Goal: Information Seeking & Learning: Learn about a topic

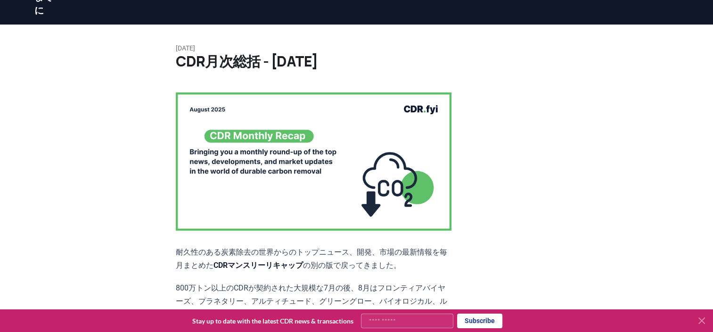
scroll to position [141, 0]
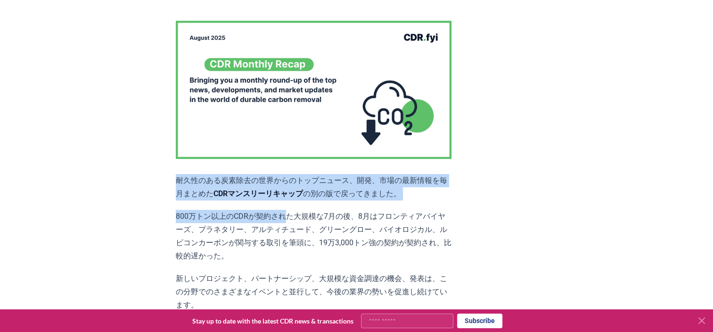
drag, startPoint x: 176, startPoint y: 178, endPoint x: 278, endPoint y: 218, distance: 109.0
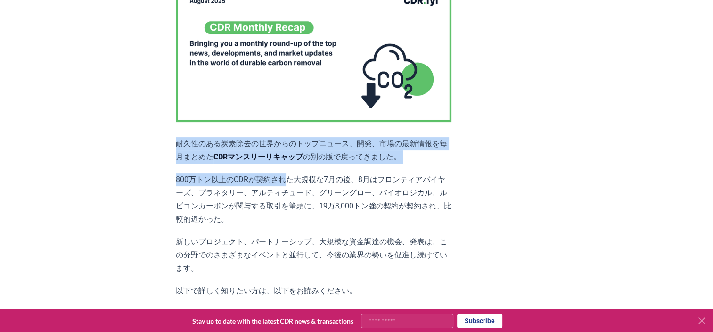
scroll to position [235, 0]
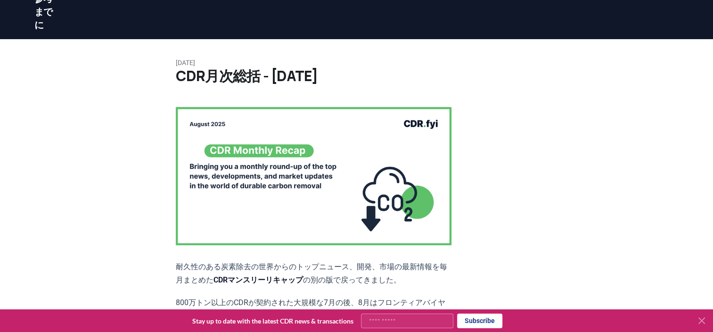
scroll to position [141, 0]
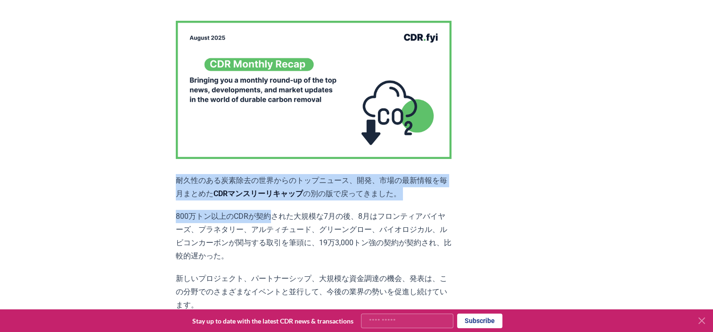
drag, startPoint x: 178, startPoint y: 177, endPoint x: 264, endPoint y: 209, distance: 91.9
drag, startPoint x: 264, startPoint y: 209, endPoint x: 194, endPoint y: 216, distance: 70.0
click at [197, 216] on p "800万トン以上のCDRが契約された大規模な7月の後、8月はフロンティアバイヤーズ、プラネタリー、アルティチュード、グリーングロー、バイオロジカル、ルビコンカ…" at bounding box center [314, 236] width 276 height 53
click at [177, 215] on p "800万トン以上のCDRが契約された大規模な7月の後、8月はフロンティアバイヤーズ、プラネタリー、アルティチュード、グリーングロー、バイオロジカル、ルビコンカ…" at bounding box center [314, 236] width 276 height 53
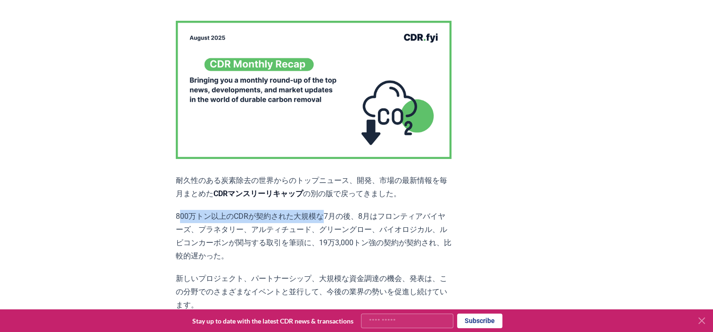
drag, startPoint x: 178, startPoint y: 213, endPoint x: 303, endPoint y: 220, distance: 125.5
click at [303, 220] on p "800万トン以上のCDRが契約された大規模な7月の後、8月はフロンティアバイヤーズ、プラネタリー、アルティチュード、グリーングロー、バイオロジカル、ルビコンカ…" at bounding box center [314, 236] width 276 height 53
click at [180, 212] on p "800万トン以上のCDRが契約された大規模な7月の後、8月はフロンティアバイヤーズ、プラネタリー、アルティチュード、グリーングロー、バイオロジカル、ルビコンカ…" at bounding box center [314, 236] width 276 height 53
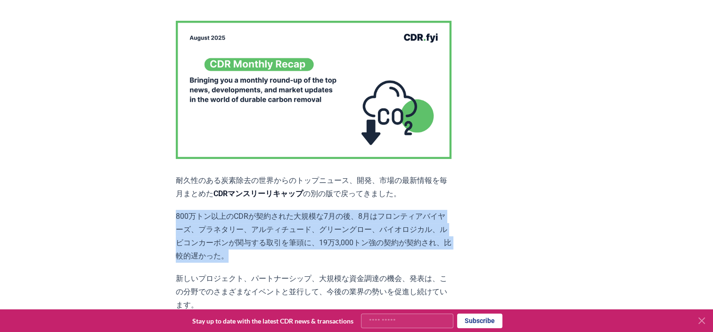
drag, startPoint x: 175, startPoint y: 214, endPoint x: 369, endPoint y: 243, distance: 196.2
click at [369, 243] on p "800万トン以上のCDRが契約された大規模な7月の後、8月はフロンティアバイヤーズ、プラネタリー、アルティチュード、グリーングロー、バイオロジカル、ルビコンカ…" at bounding box center [314, 236] width 276 height 53
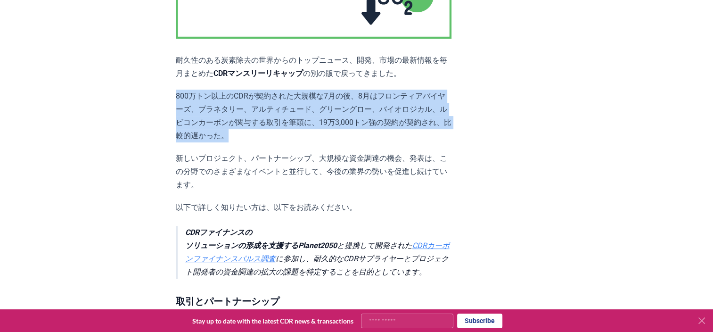
scroll to position [283, 0]
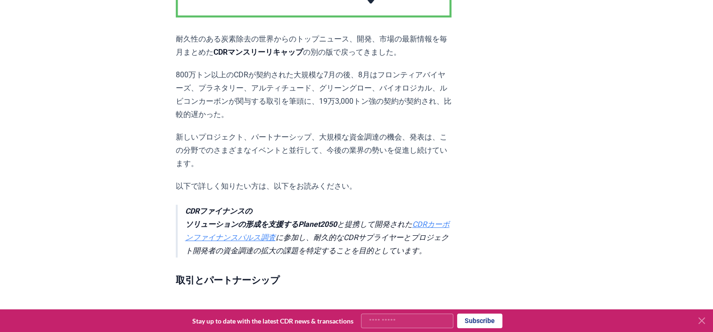
click at [263, 179] on p "以下で詳しく知りたい方は、以下をお読みください。" at bounding box center [314, 185] width 276 height 13
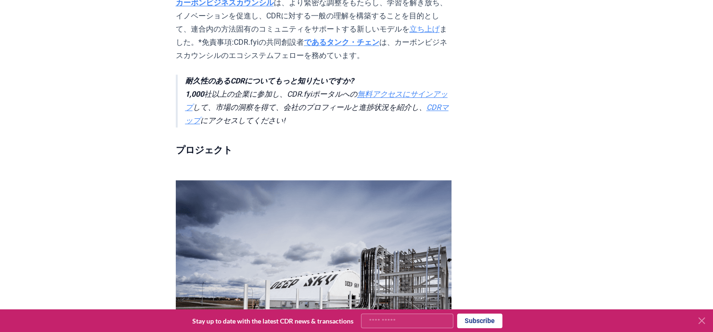
scroll to position [1366, 0]
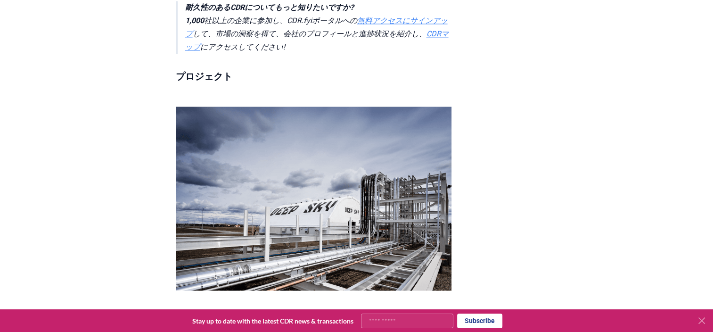
drag, startPoint x: 189, startPoint y: 270, endPoint x: 192, endPoint y: 277, distance: 7.6
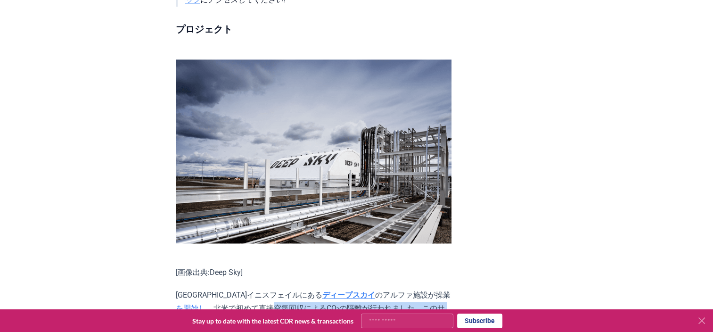
scroll to position [1460, 0]
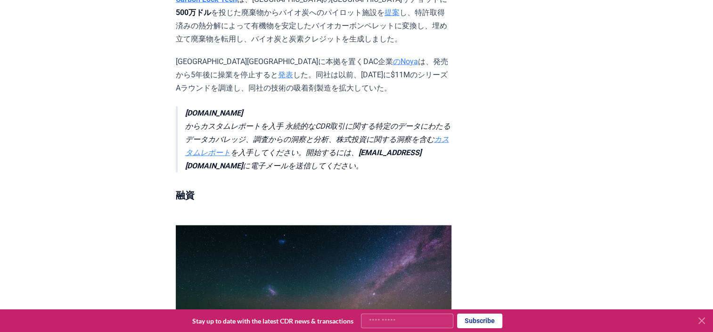
scroll to position [2119, 0]
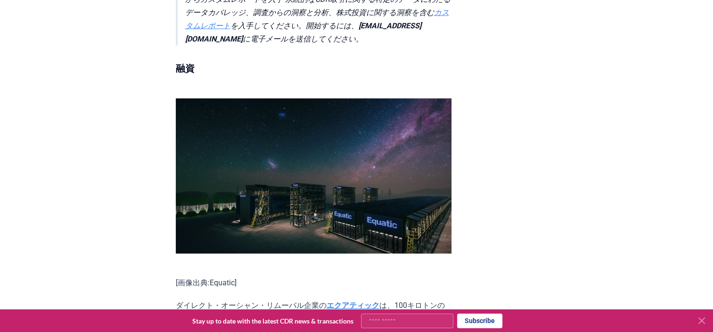
drag, startPoint x: 196, startPoint y: 146, endPoint x: 183, endPoint y: 148, distance: 13.4
click at [197, 299] on p "ダイレクト・オーシャン・リムーバル企業の エクアティック は、100キロトンのCDR施設のエンジニアリングを進め、商業化と技術開発を加速するために、 C3H …" at bounding box center [314, 319] width 276 height 40
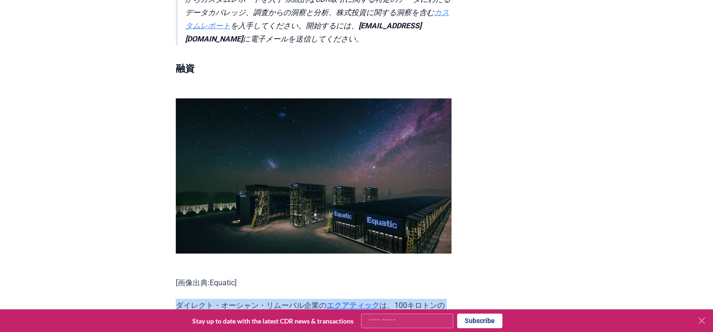
drag, startPoint x: 175, startPoint y: 151, endPoint x: 247, endPoint y: 193, distance: 83.0
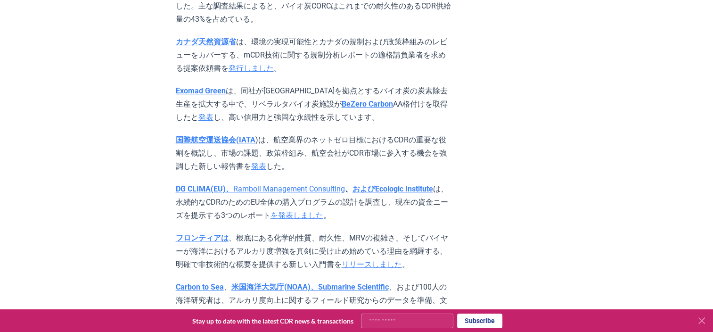
scroll to position [3768, 0]
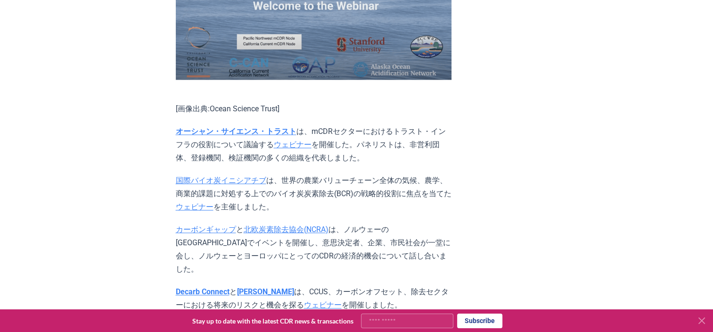
scroll to position [4804, 0]
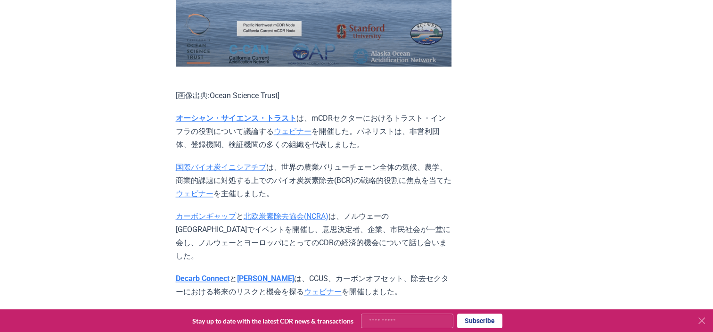
drag, startPoint x: 177, startPoint y: 164, endPoint x: 241, endPoint y: 217, distance: 83.0
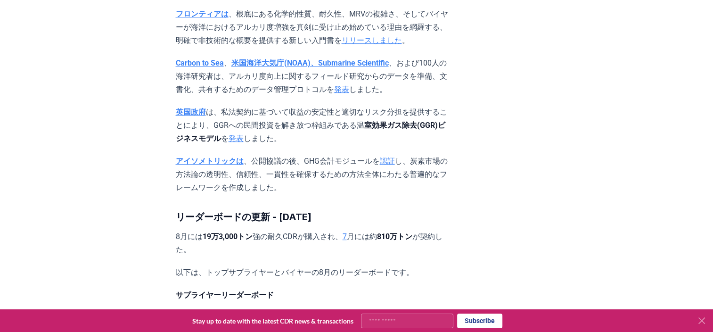
scroll to position [3956, 0]
